Goal: Task Accomplishment & Management: Manage account settings

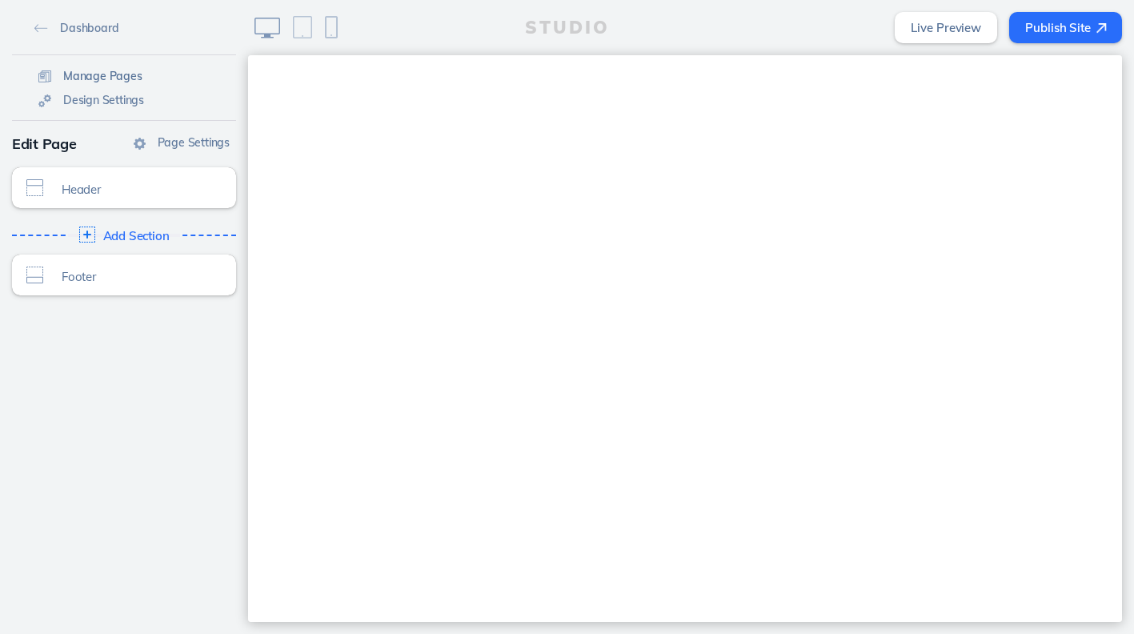
click at [110, 75] on span "Manage Pages" at bounding box center [102, 76] width 79 height 14
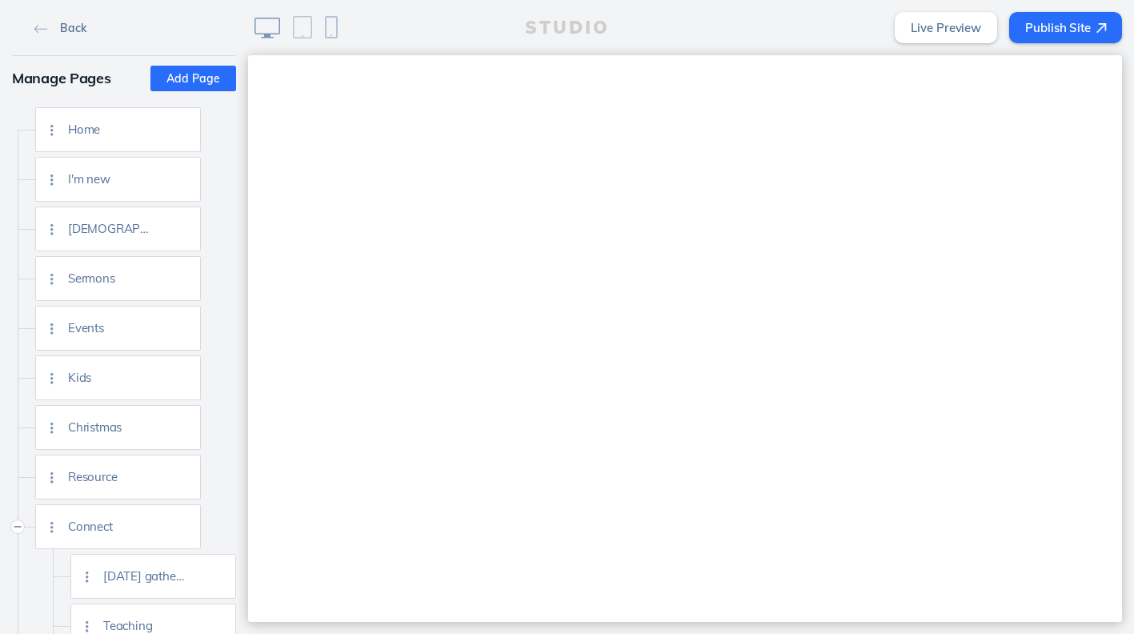
click at [77, 33] on span "Back" at bounding box center [73, 28] width 26 height 14
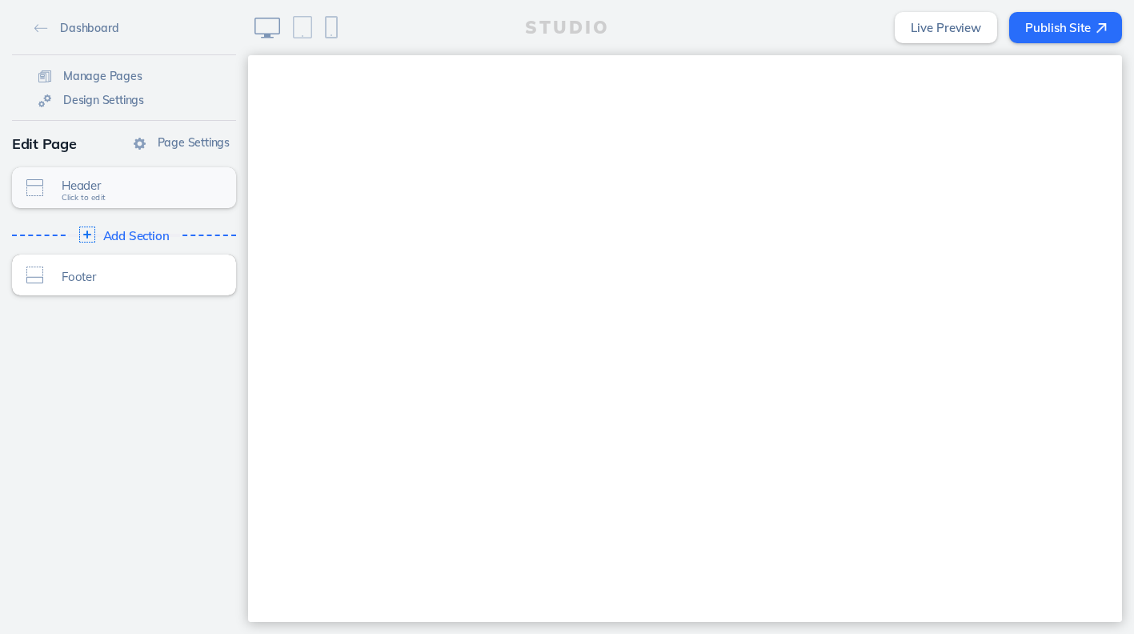
click at [124, 184] on span "Header" at bounding box center [135, 185] width 146 height 14
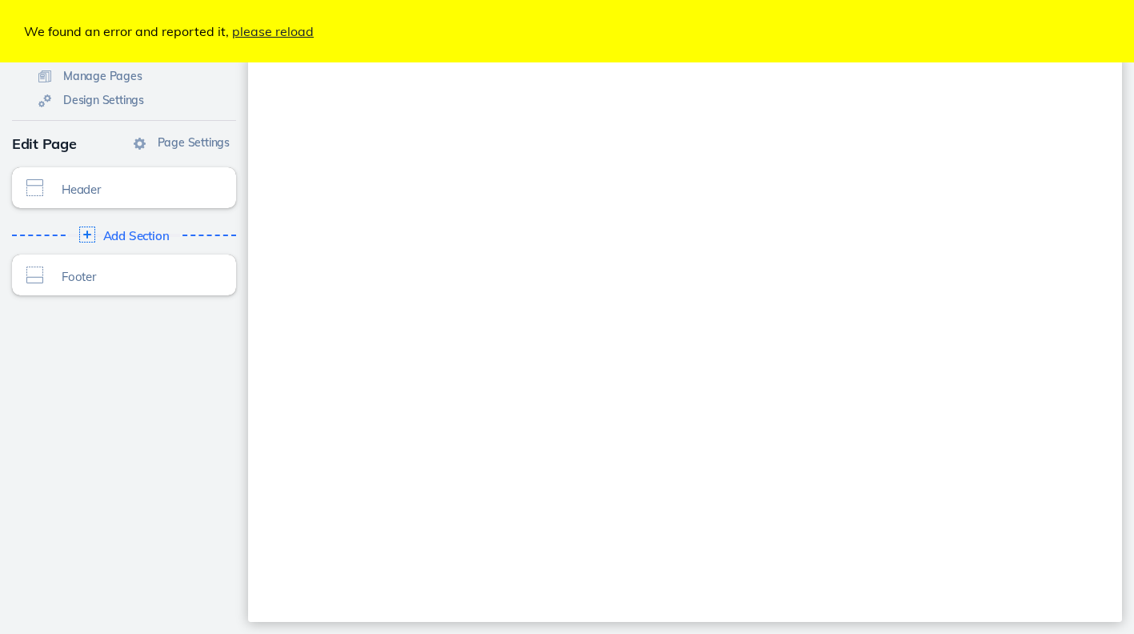
click at [263, 34] on link "please reload" at bounding box center [273, 31] width 82 height 16
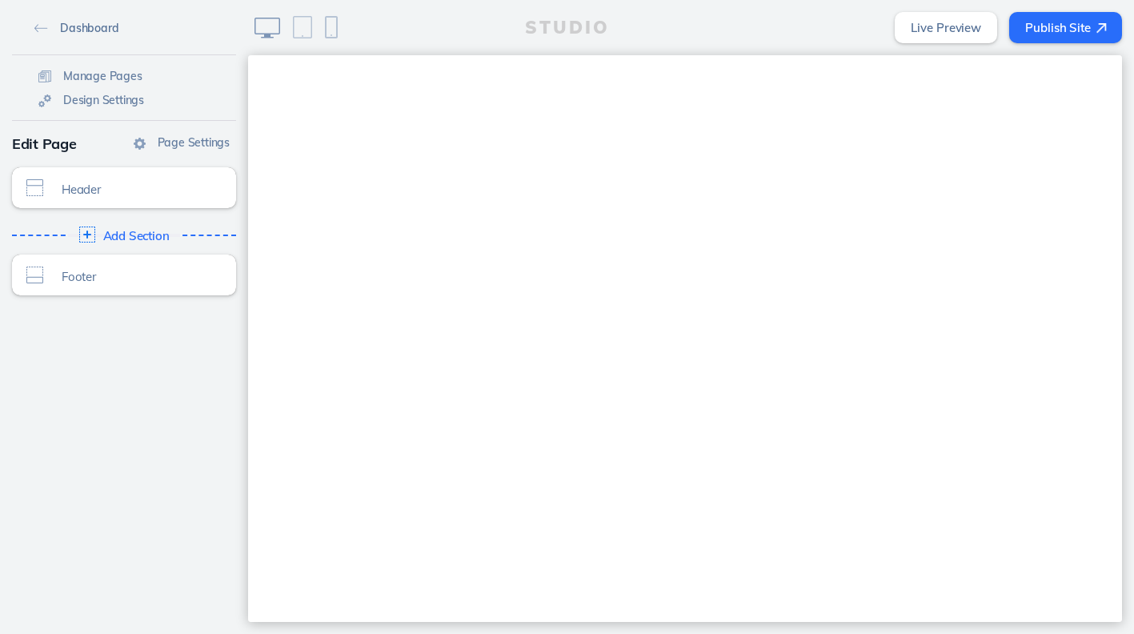
click at [90, 16] on link "Dashboard" at bounding box center [76, 27] width 97 height 24
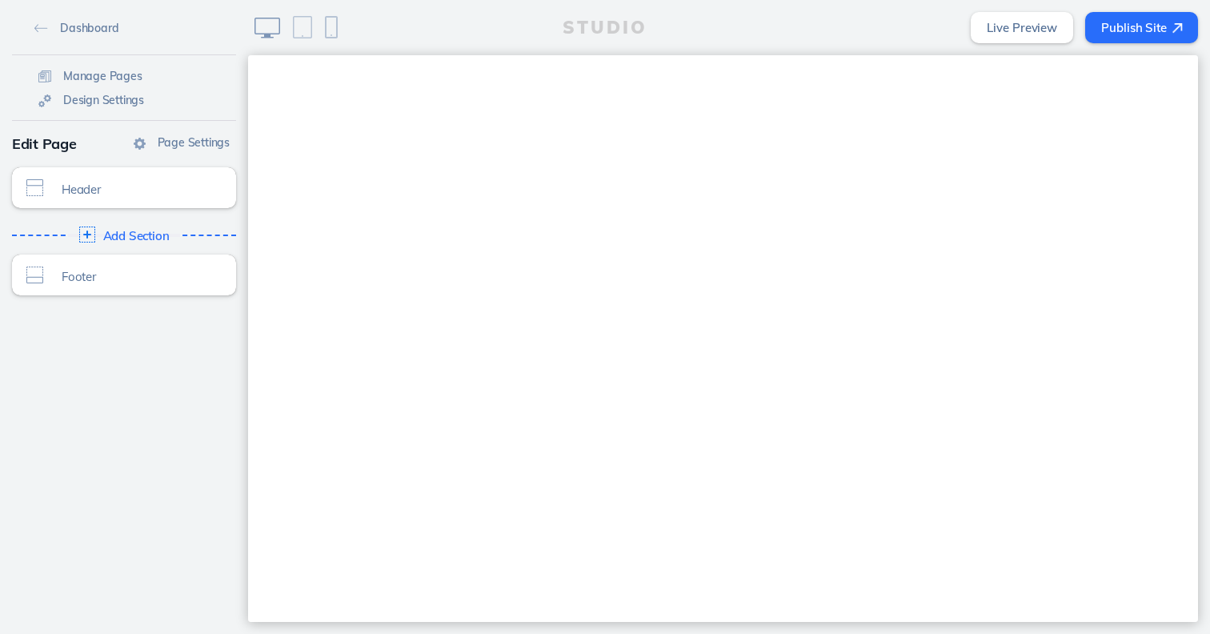
click at [174, 373] on div "Dashboard Manage Pages Design Settings Page Settings Edit Page Header Click to …" at bounding box center [124, 317] width 248 height 634
click at [306, 43] on button at bounding box center [302, 27] width 32 height 35
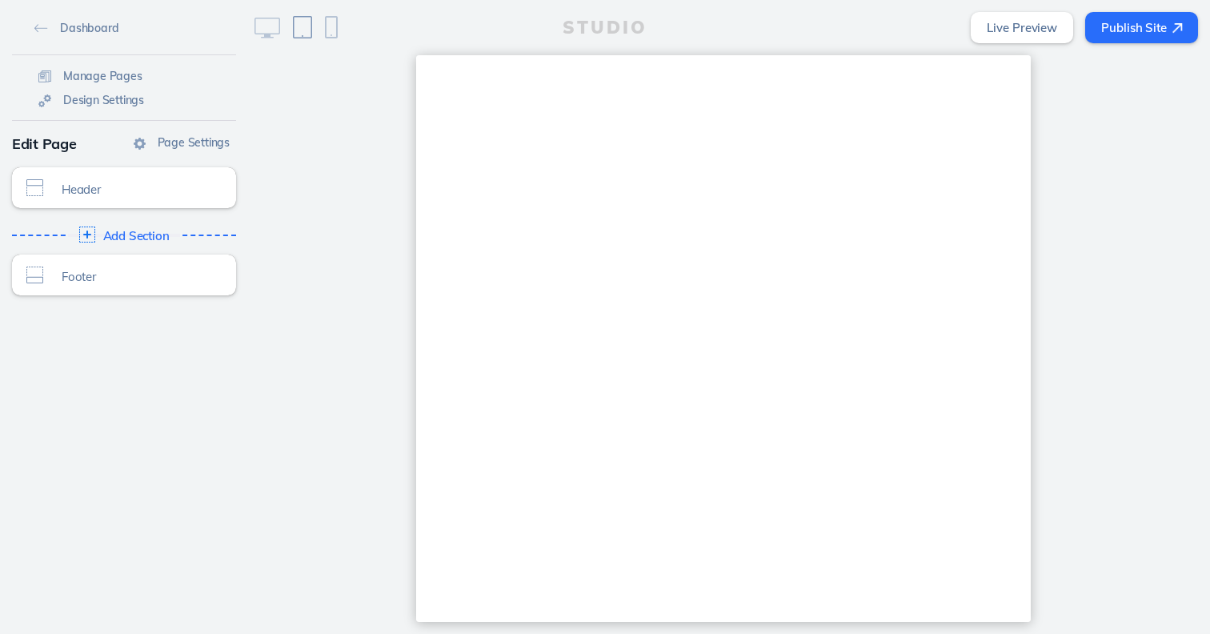
click at [327, 26] on img at bounding box center [331, 27] width 13 height 22
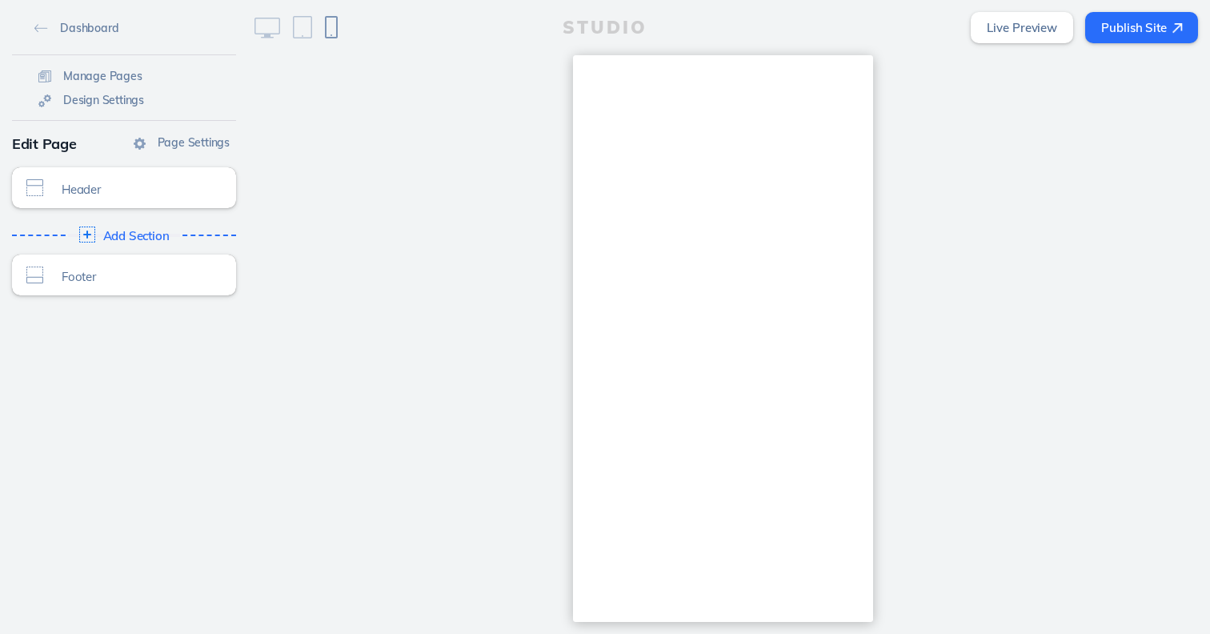
click at [272, 30] on img at bounding box center [267, 28] width 26 height 21
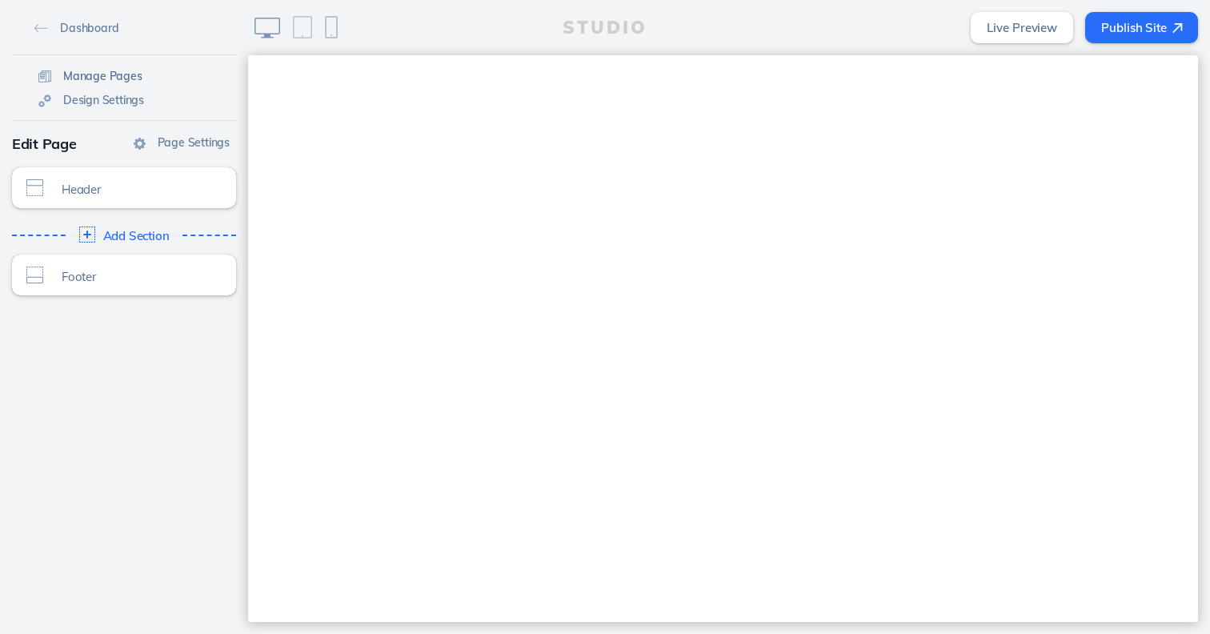
click at [79, 77] on span "Manage Pages" at bounding box center [102, 76] width 79 height 14
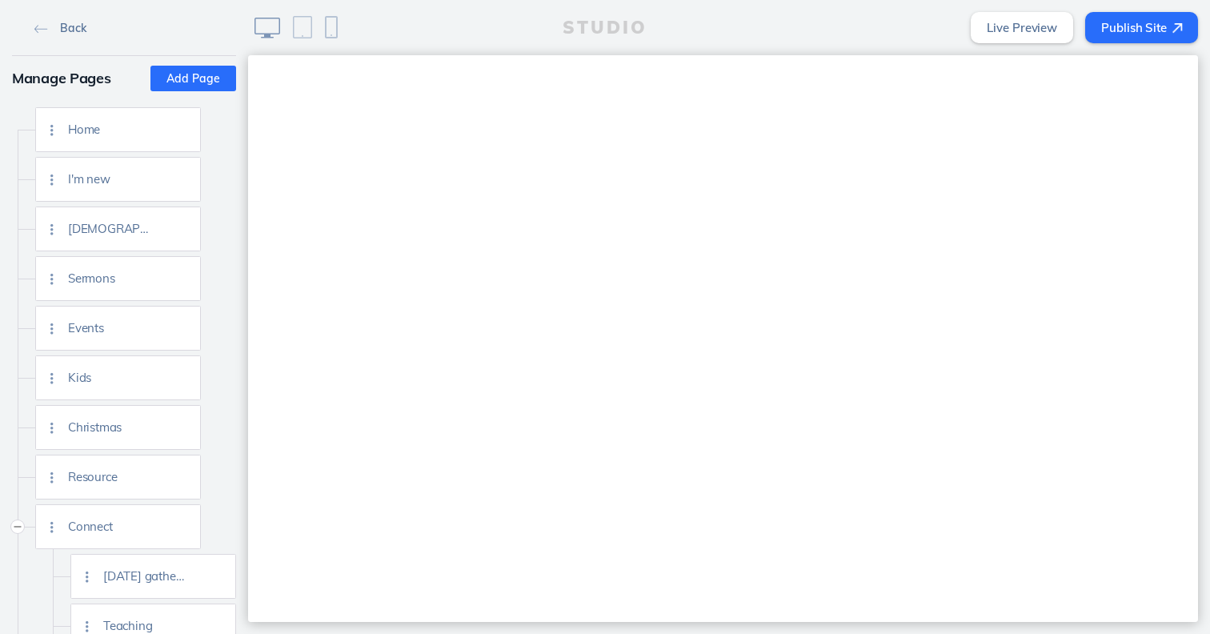
click at [62, 34] on span "Back" at bounding box center [73, 28] width 26 height 14
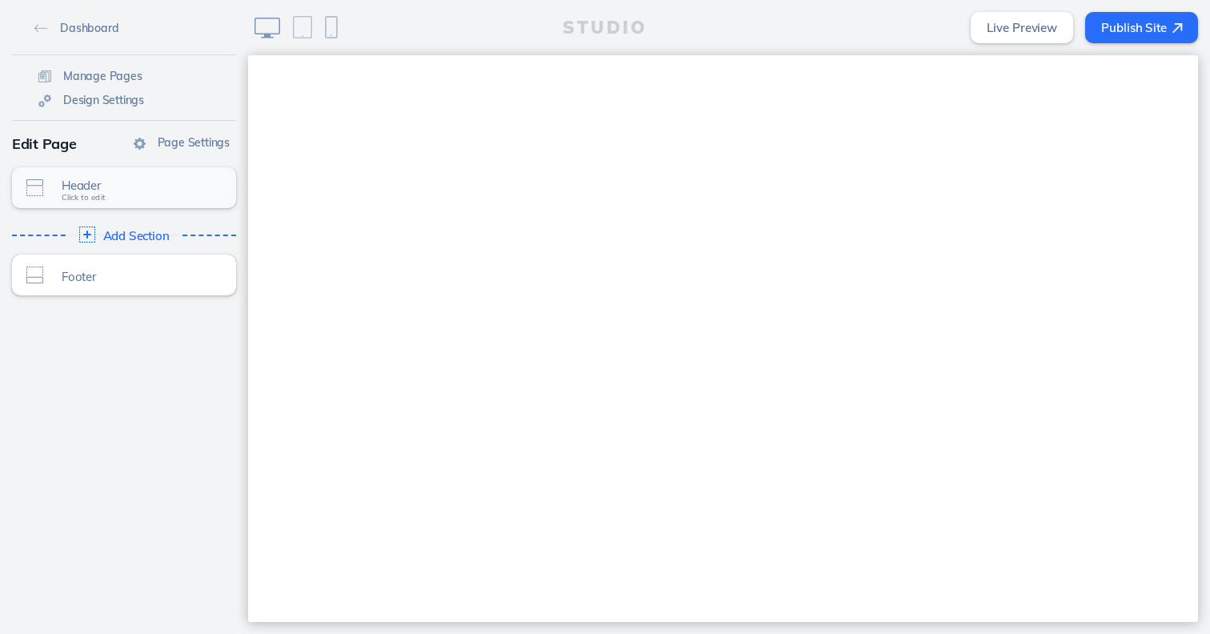
click at [90, 191] on span "Header" at bounding box center [135, 185] width 146 height 14
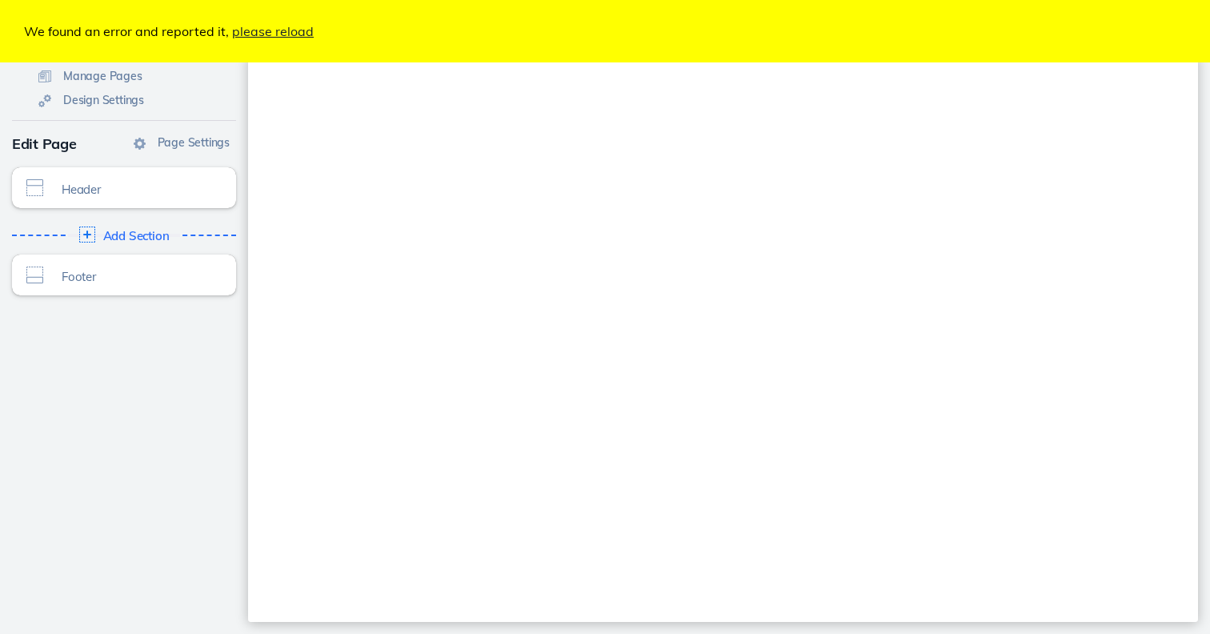
click at [257, 26] on link "please reload" at bounding box center [273, 31] width 82 height 16
